Goal: Submit feedback/report problem

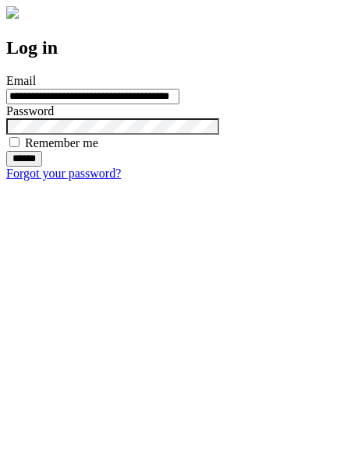
click at [42, 167] on input "******" at bounding box center [24, 159] width 36 height 16
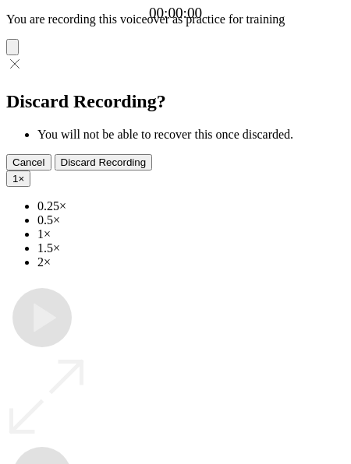
type input "**********"
